Goal: Use online tool/utility: Use online tool/utility

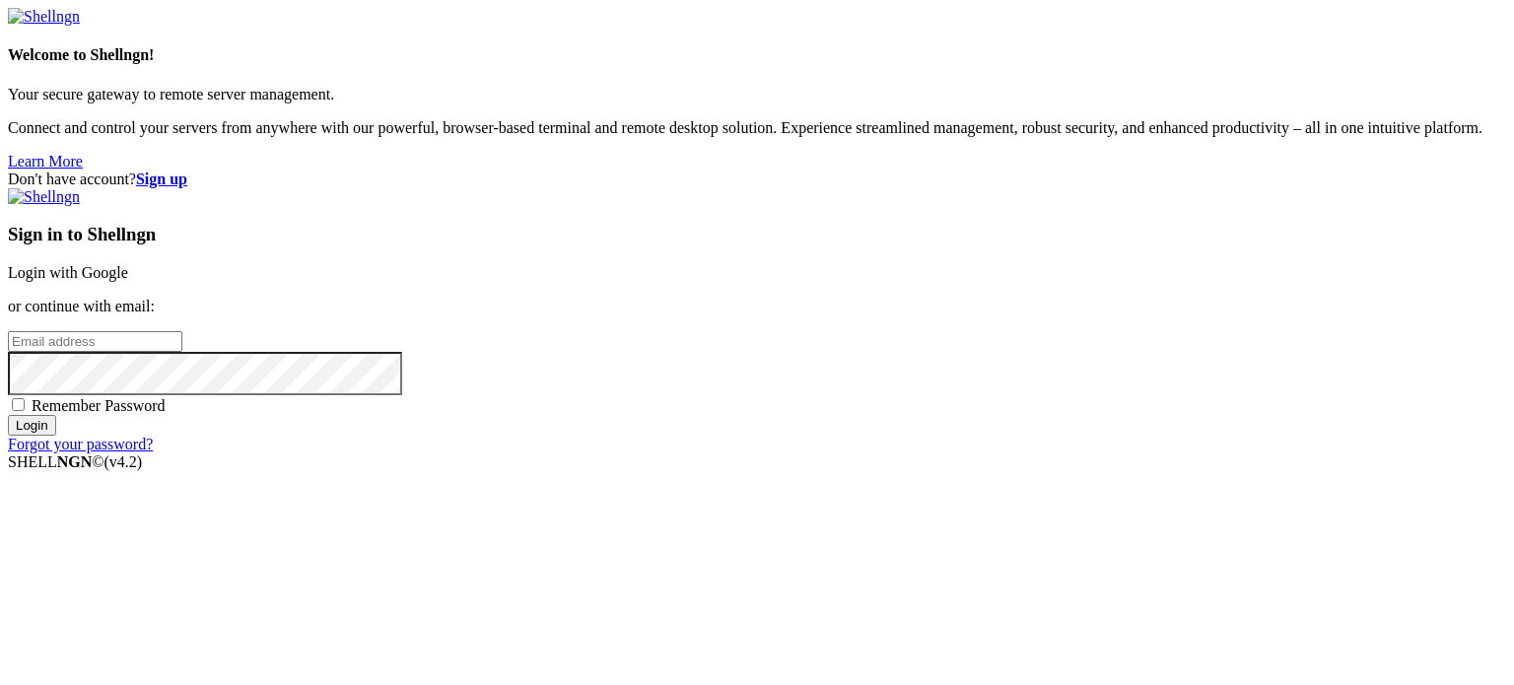
click at [1100, 260] on div "Sign in to Shellngn Login with Google or continue with email: Remember Password…" at bounding box center [757, 320] width 1498 height 265
click at [128, 264] on link "Login with Google" at bounding box center [68, 272] width 120 height 17
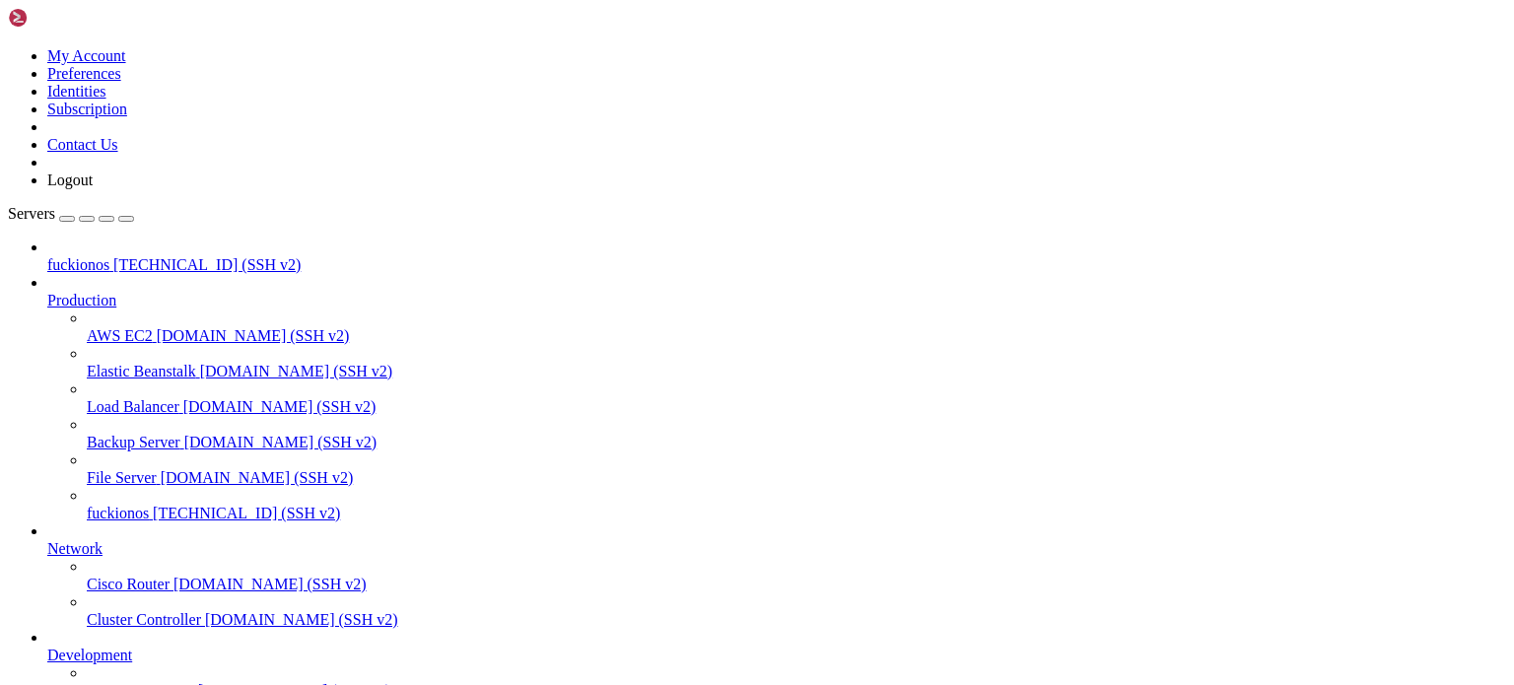
click at [208, 505] on link "fuckionos [TECHNICAL_ID] (SSH v2)" at bounding box center [797, 514] width 1420 height 18
drag, startPoint x: 316, startPoint y: 1404, endPoint x: 11, endPoint y: 1381, distance: 306.4
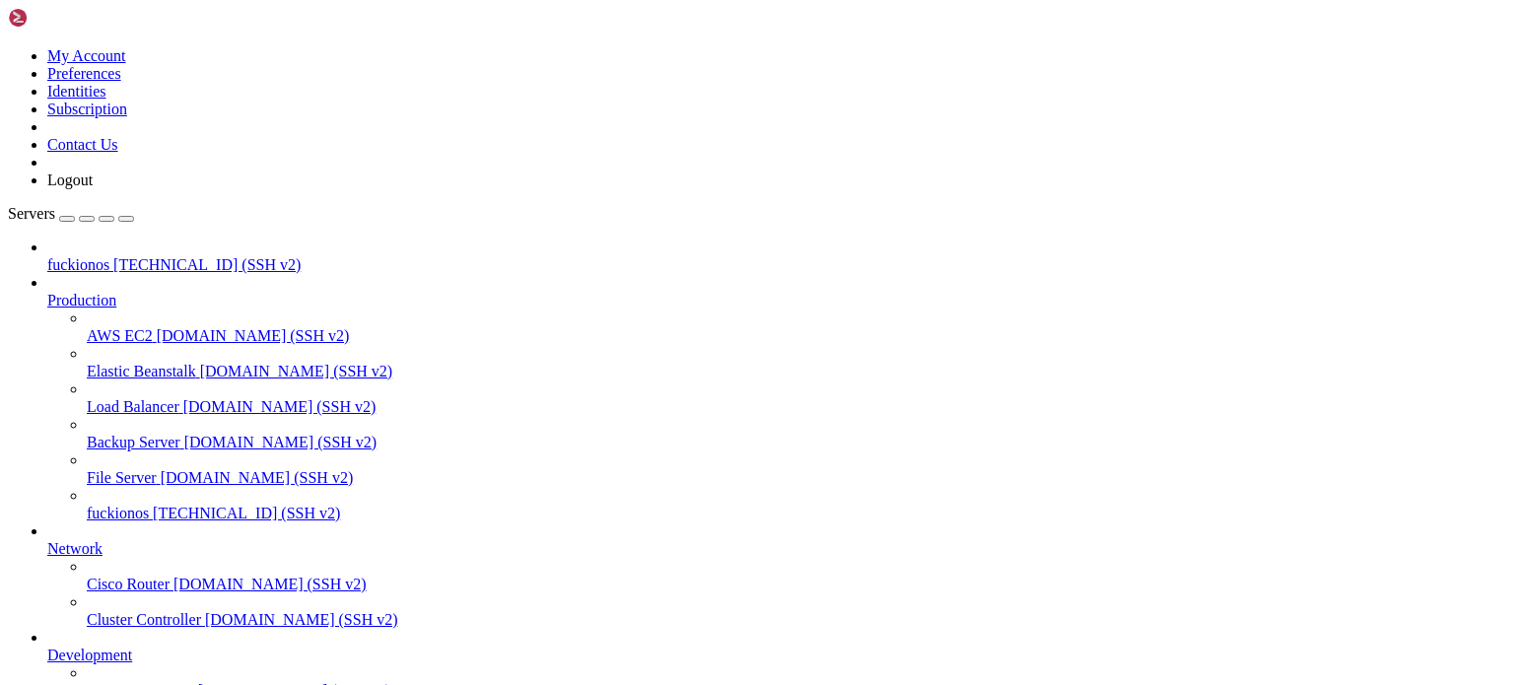
scroll to position [3584, 0]
drag, startPoint x: 53, startPoint y: 1489, endPoint x: 788, endPoint y: 1455, distance: 735.2
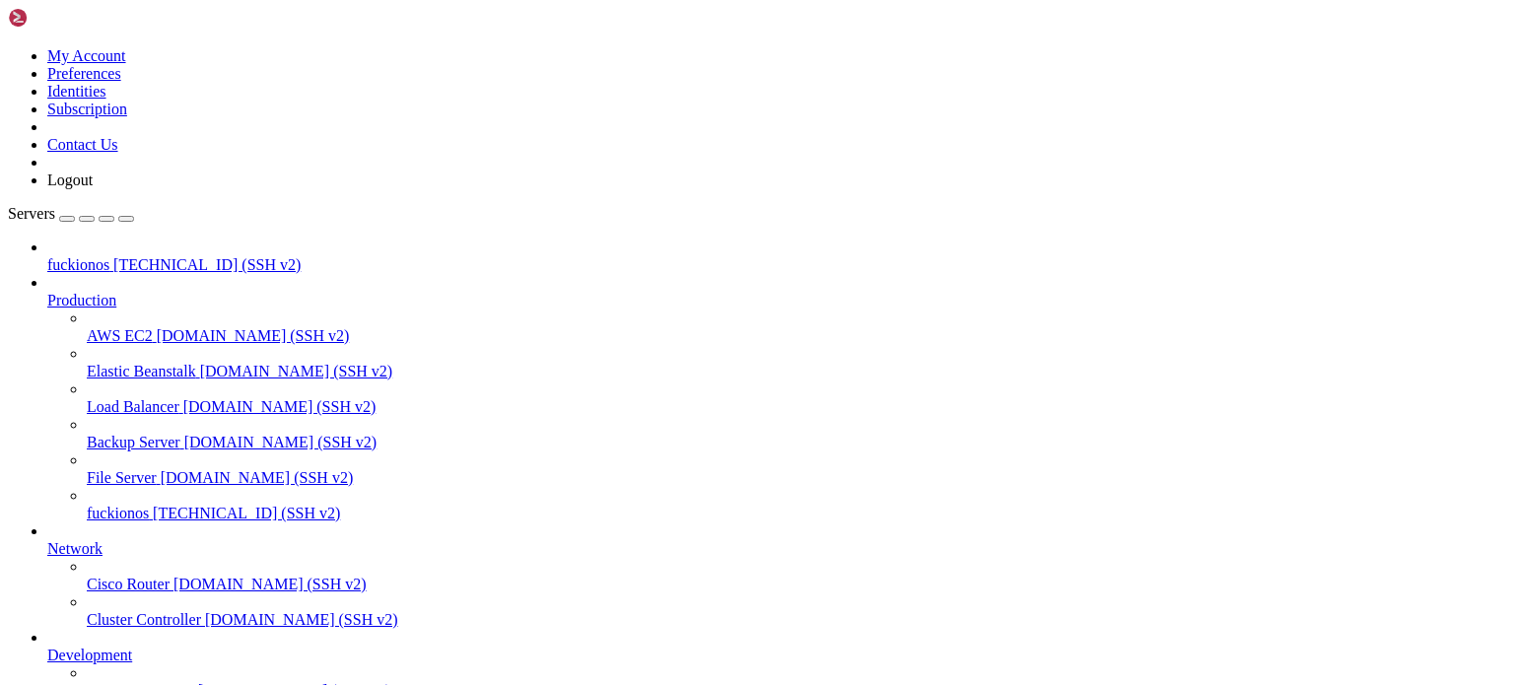
drag, startPoint x: 941, startPoint y: 1380, endPoint x: 1052, endPoint y: 1389, distance: 110.8
